Goal: Navigation & Orientation: Understand site structure

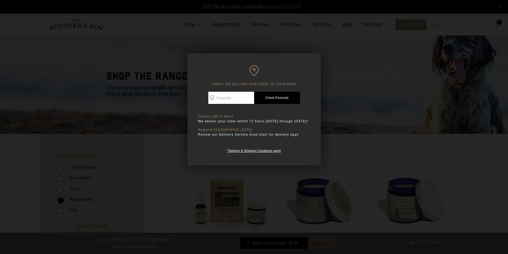
click at [330, 43] on div at bounding box center [254, 127] width 508 height 254
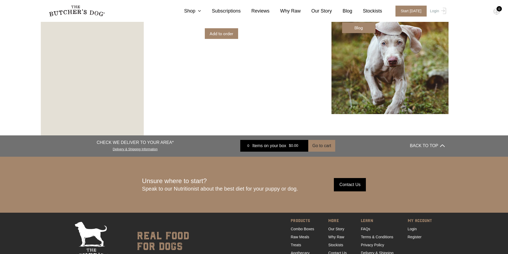
scroll to position [796, 0]
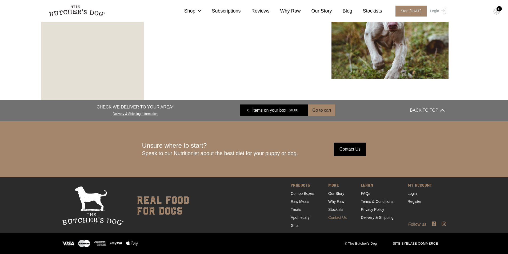
click at [336, 216] on link "Contact Us" at bounding box center [337, 217] width 18 height 4
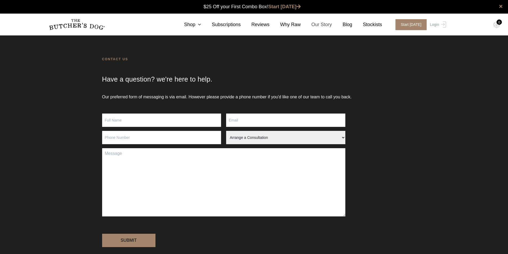
click at [326, 23] on link "Our Story" at bounding box center [316, 24] width 31 height 7
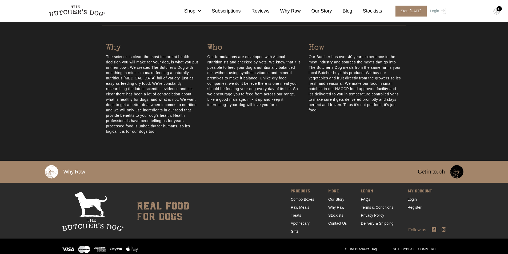
scroll to position [251, 0]
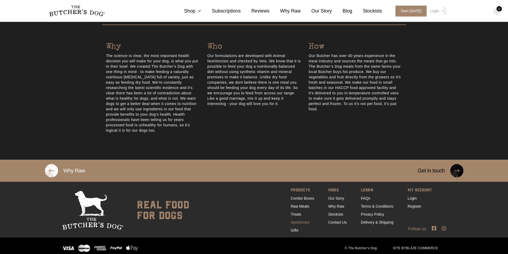
click at [307, 220] on link "Apothecary" at bounding box center [300, 222] width 19 height 4
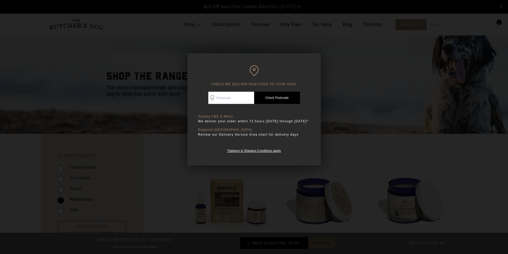
click at [365, 79] on div at bounding box center [254, 127] width 508 height 254
